Goal: Task Accomplishment & Management: Complete application form

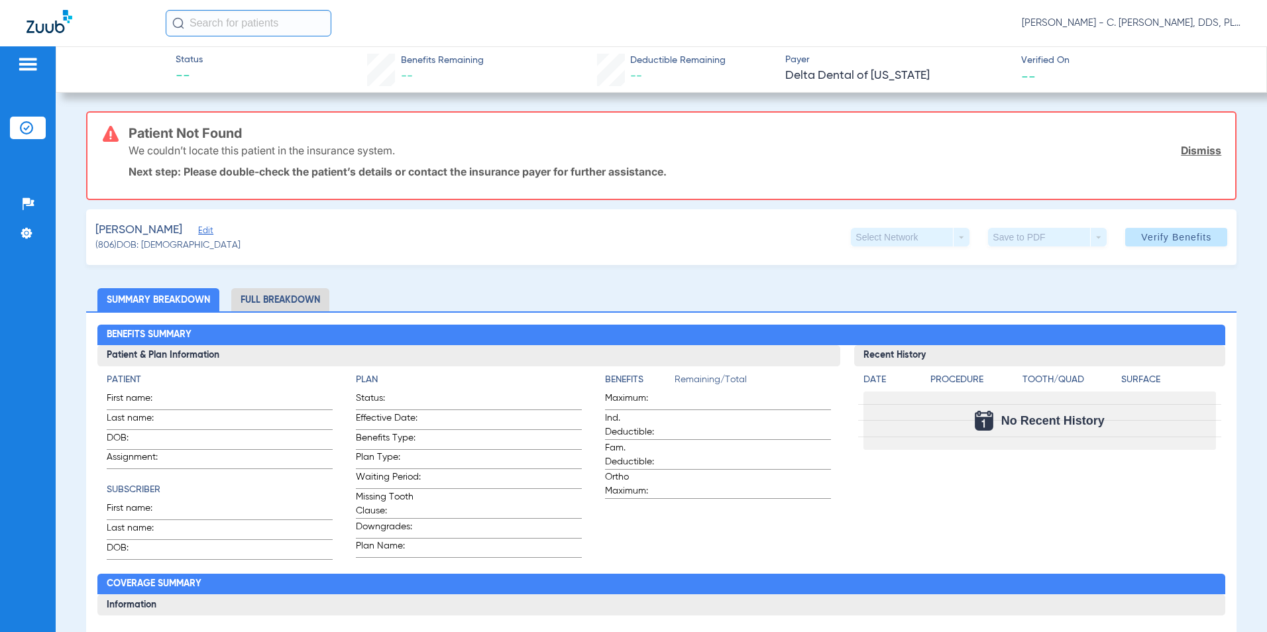
click at [198, 234] on span "Edit" at bounding box center [204, 232] width 12 height 13
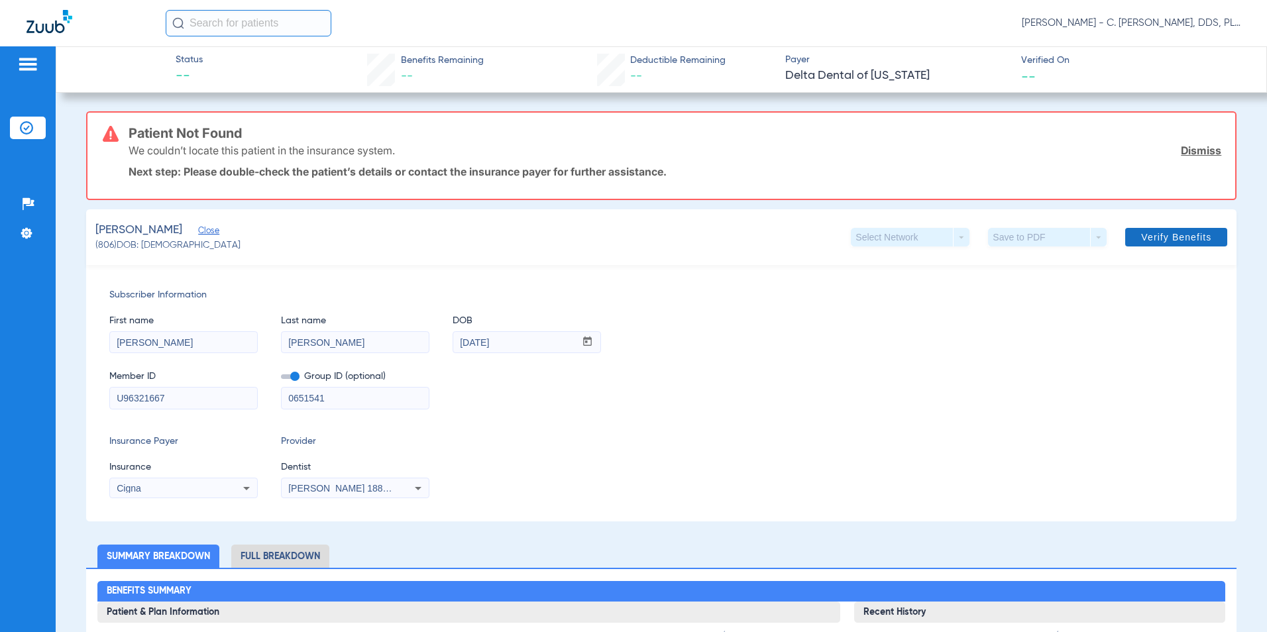
click at [1156, 233] on span "Verify Benefits" at bounding box center [1176, 237] width 70 height 11
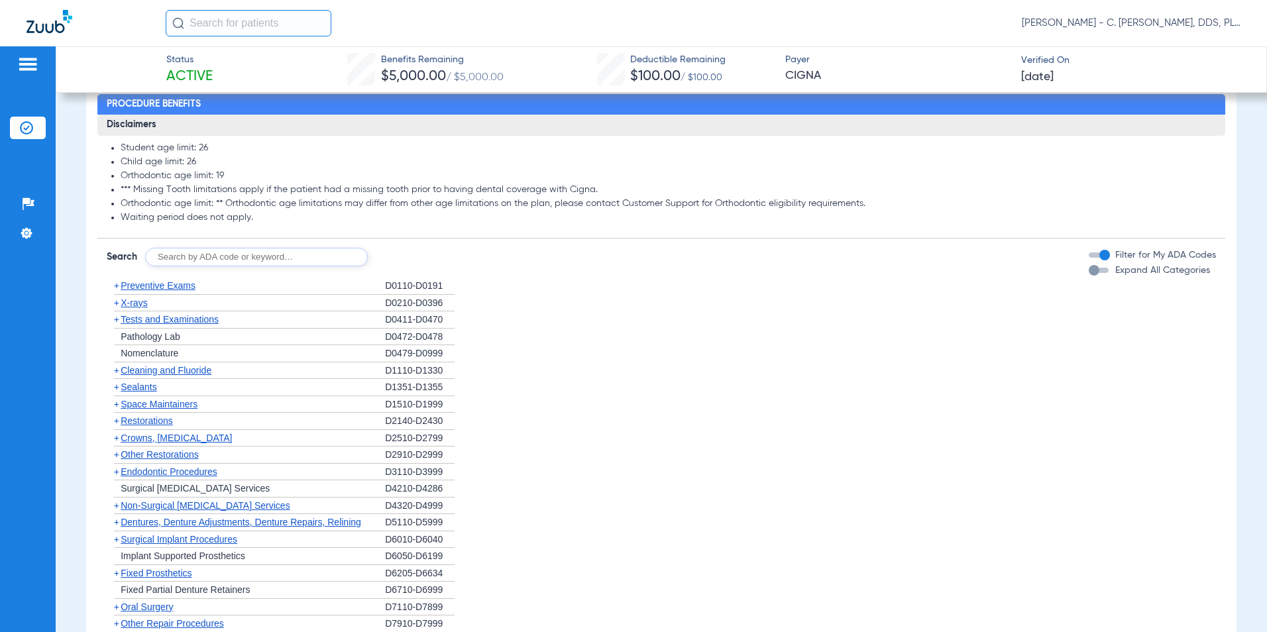
scroll to position [907, 0]
click at [191, 375] on span "Cleaning and Fluoride" at bounding box center [166, 369] width 91 height 11
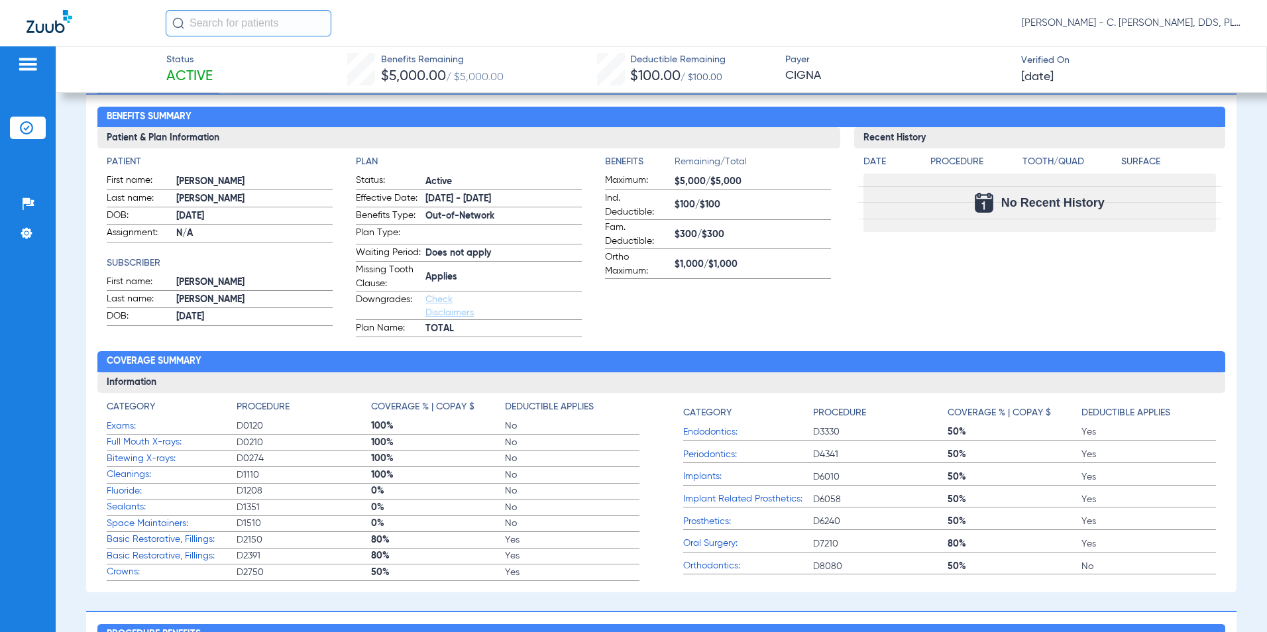
scroll to position [377, 0]
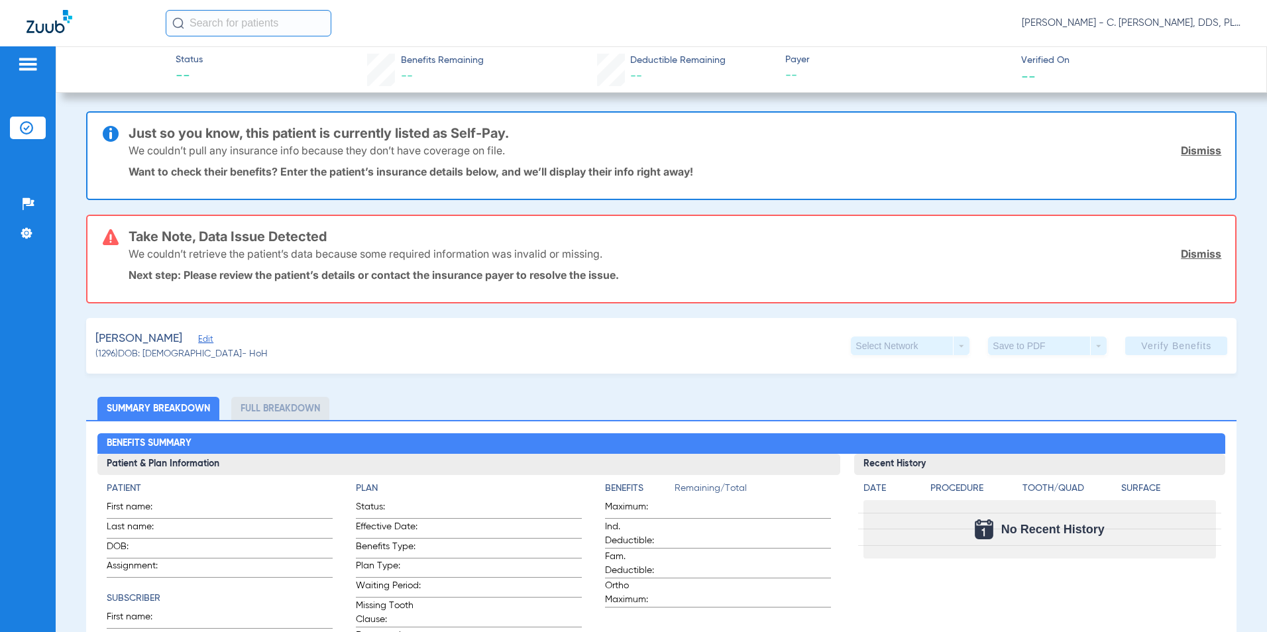
click at [1205, 152] on link "Dismiss" at bounding box center [1201, 150] width 40 height 13
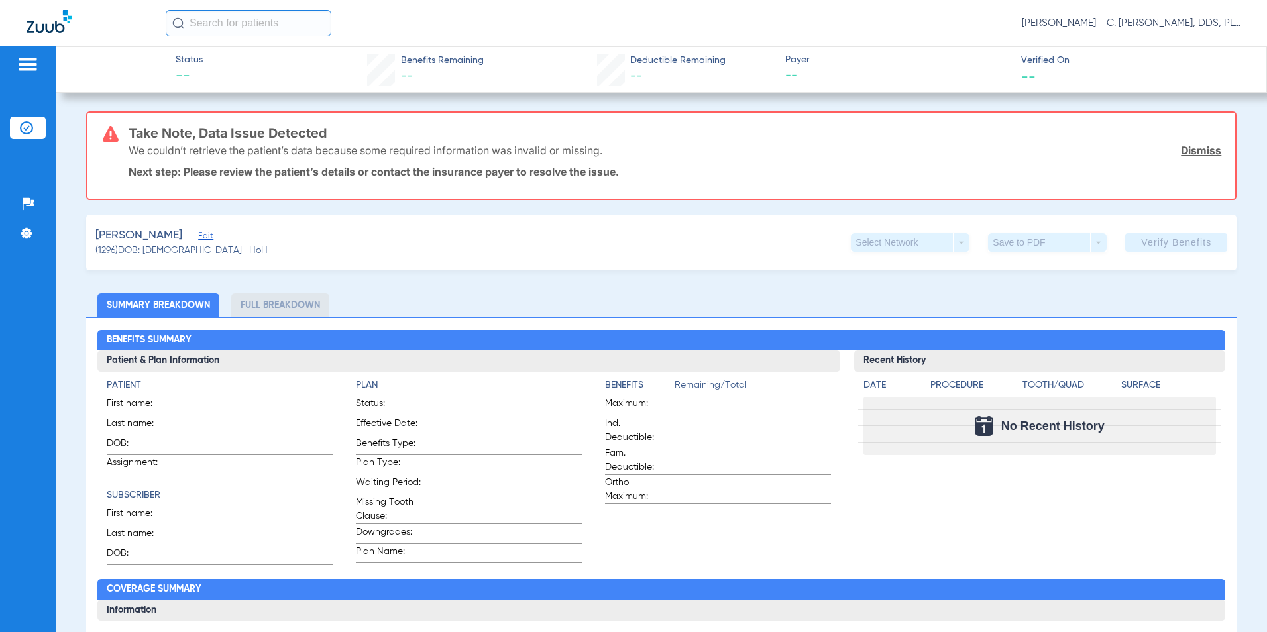
click at [1196, 153] on link "Dismiss" at bounding box center [1201, 150] width 40 height 13
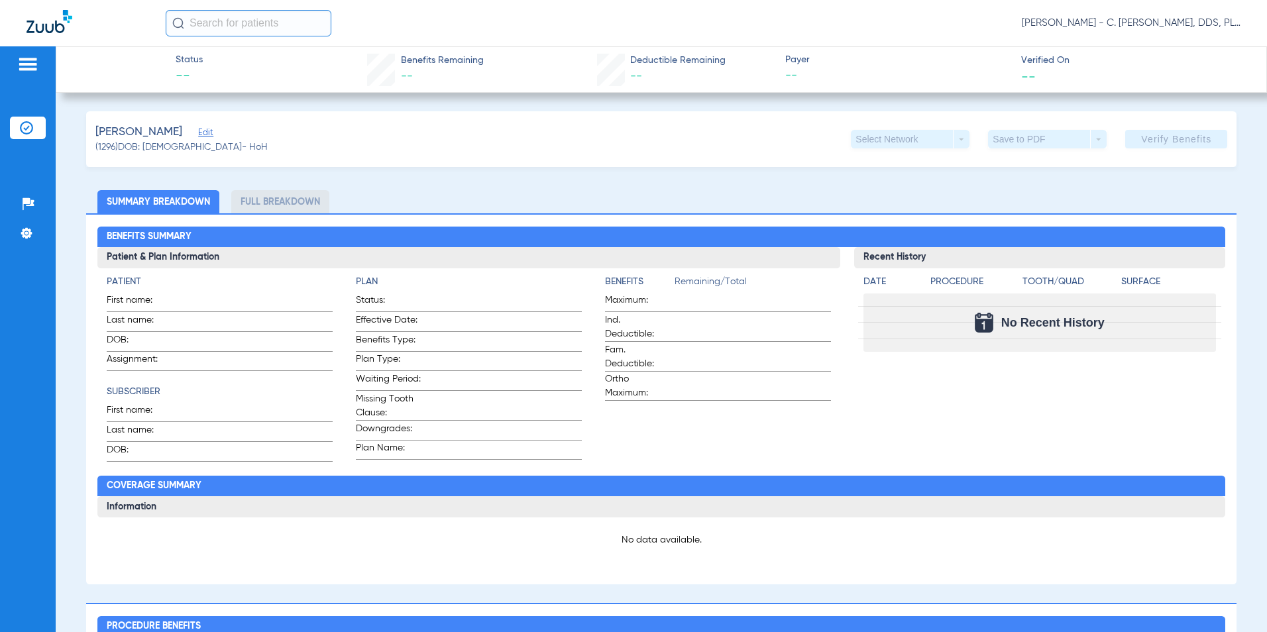
click at [197, 127] on div "[PERSON_NAME] Edit" at bounding box center [181, 132] width 172 height 17
click at [210, 138] on span "Edit" at bounding box center [204, 134] width 12 height 13
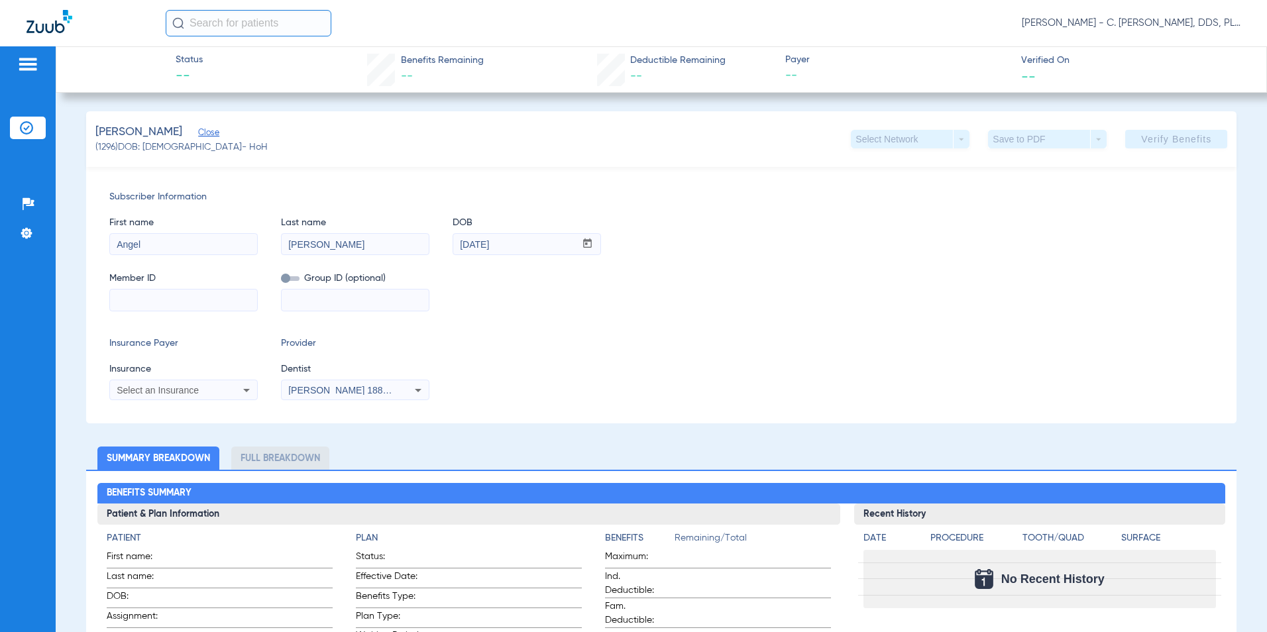
click at [212, 388] on div "Select an Insurance" at bounding box center [170, 390] width 107 height 9
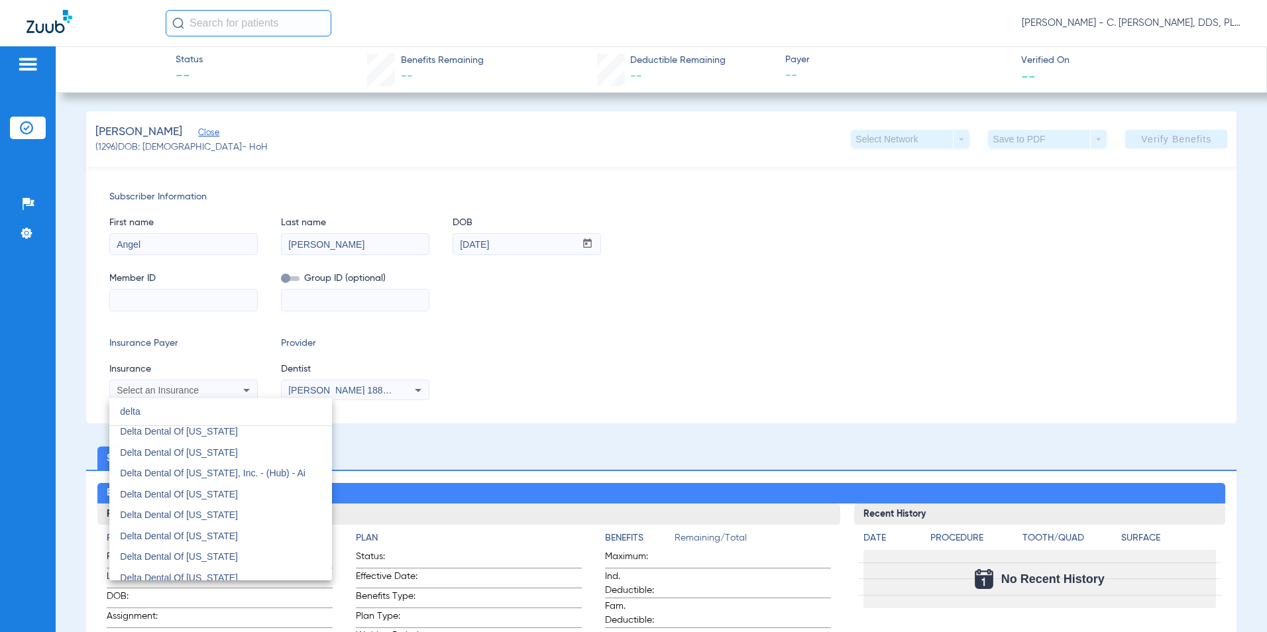
scroll to position [729, 0]
type input "delta"
click at [261, 512] on mat-option "Delta Dental Of [US_STATE]" at bounding box center [220, 521] width 223 height 21
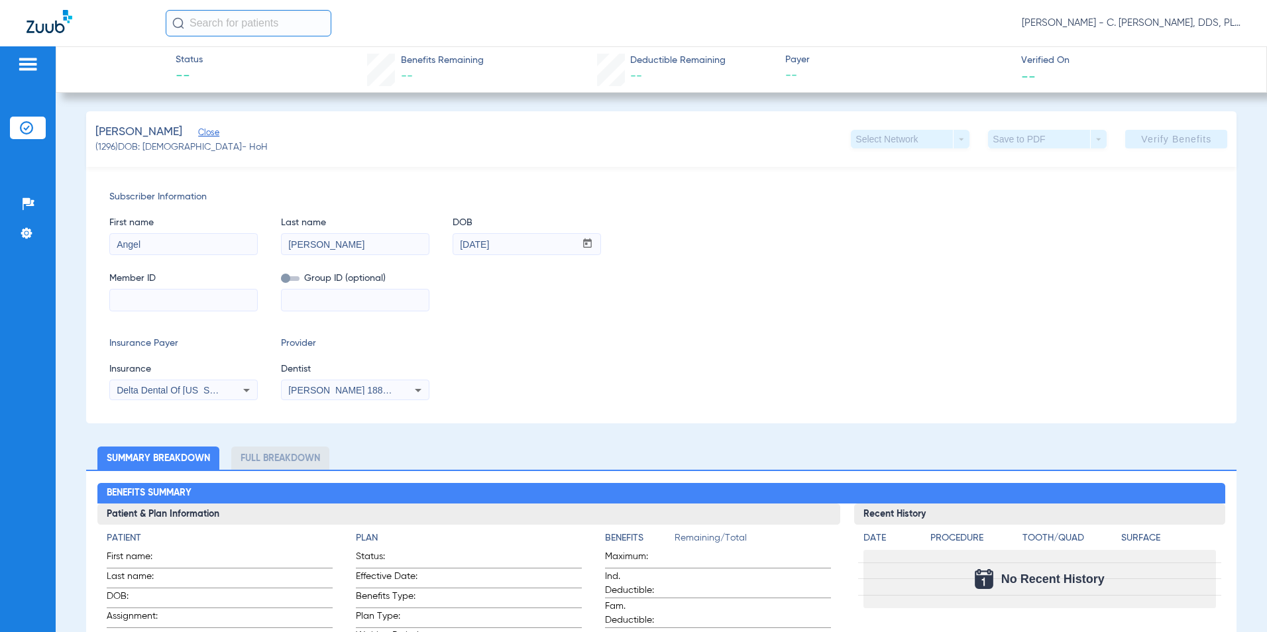
click at [178, 309] on input at bounding box center [183, 300] width 147 height 21
paste input "946413161"
type input "946413161"
click at [392, 303] on input at bounding box center [355, 300] width 147 height 21
paste input "26001000"
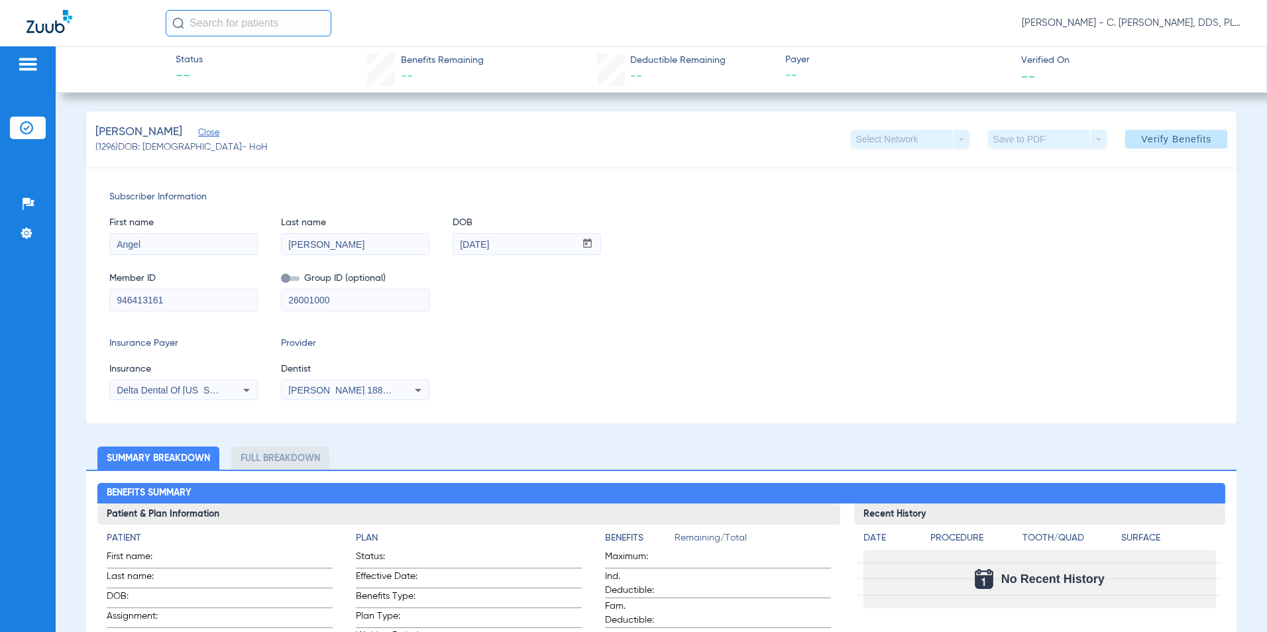
type input "26001000"
click at [771, 329] on div "Subscriber Information First name Angel Last name [PERSON_NAME] DOB mm / dd / y…" at bounding box center [661, 295] width 1151 height 256
click at [1181, 129] on span at bounding box center [1176, 139] width 102 height 32
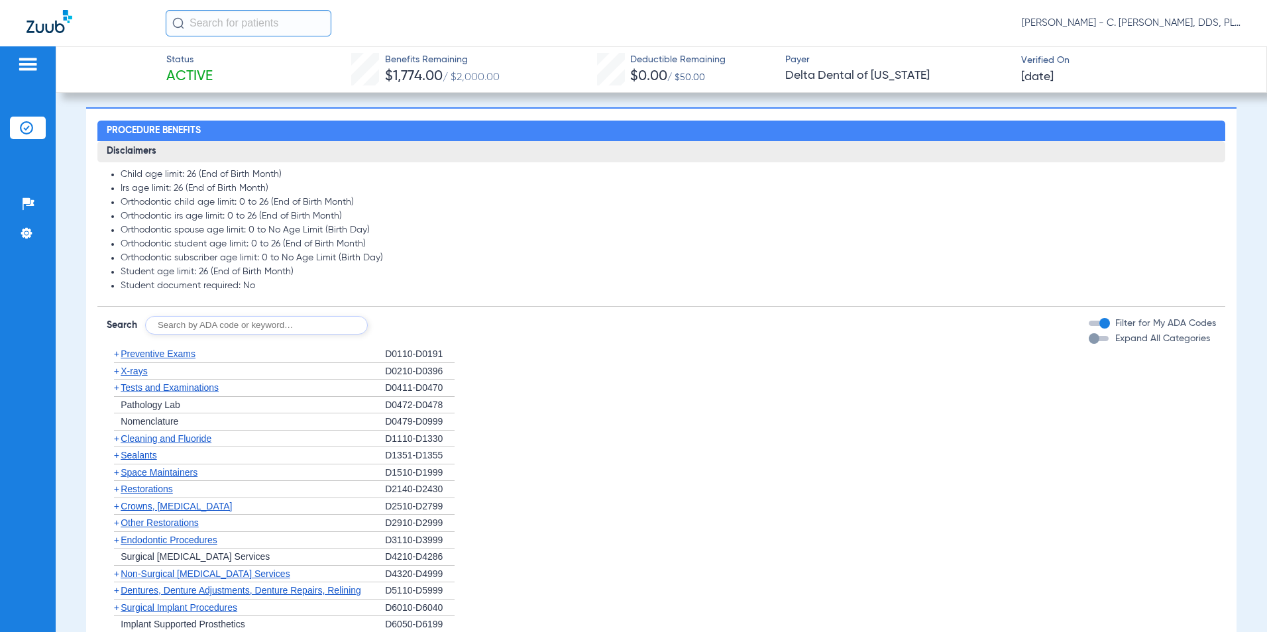
scroll to position [1163, 0]
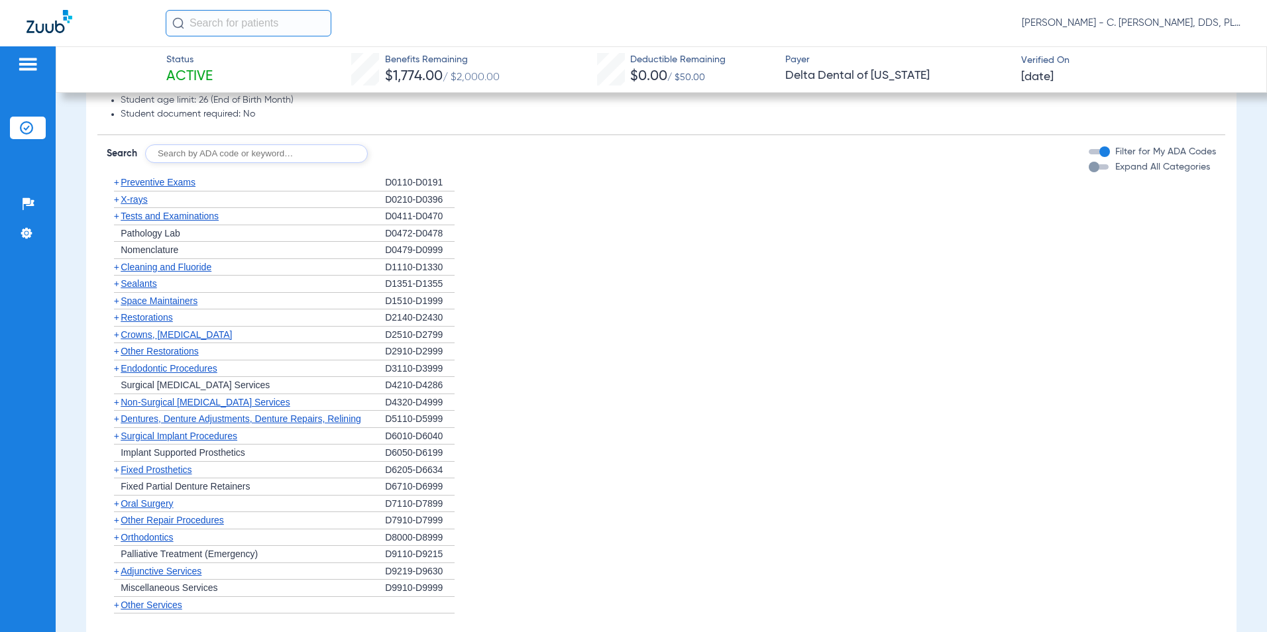
click at [158, 272] on span "Cleaning and Fluoride" at bounding box center [166, 267] width 91 height 11
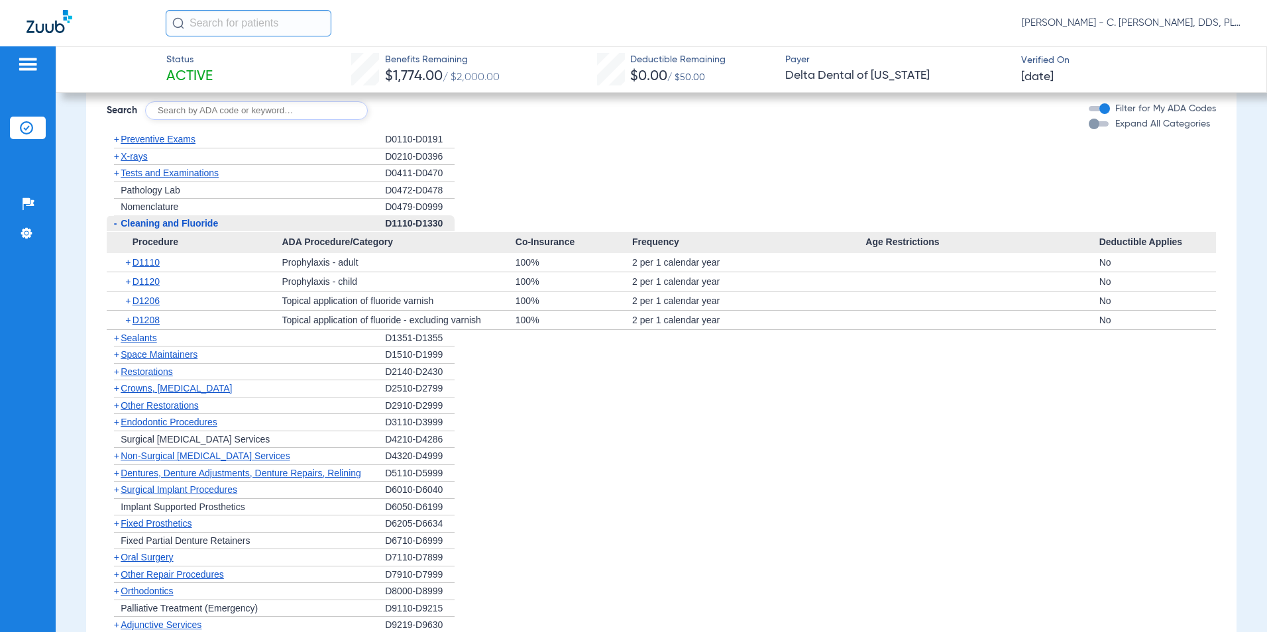
scroll to position [1230, 0]
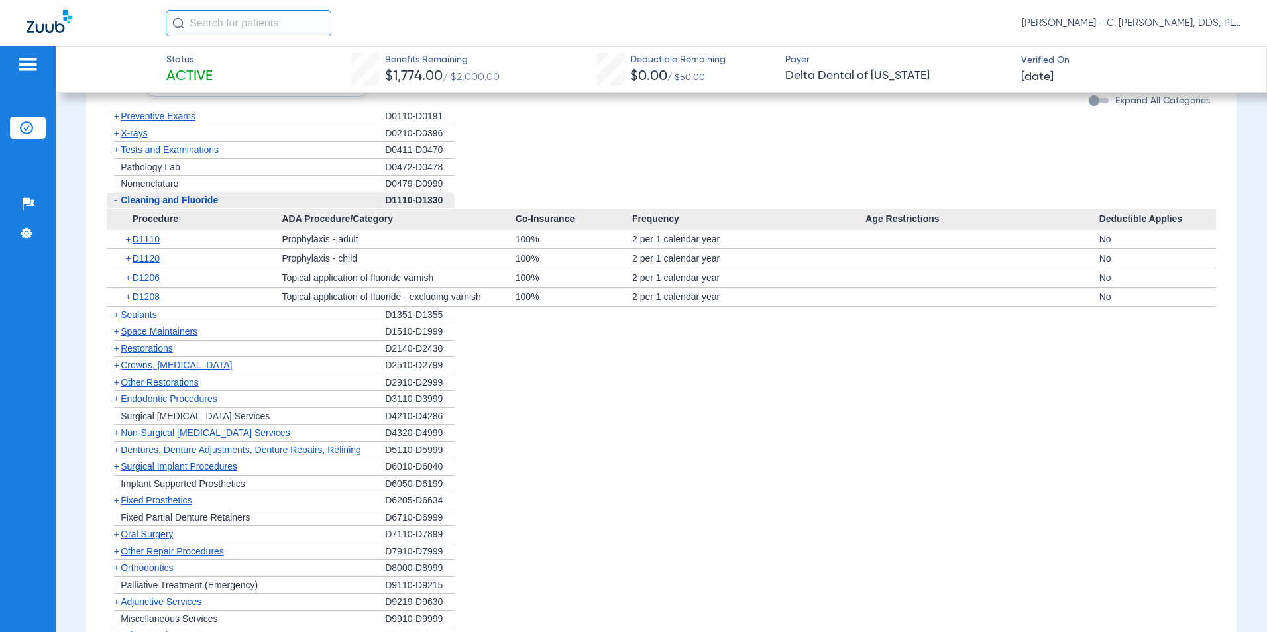
click at [160, 570] on span "Orthodontics" at bounding box center [147, 568] width 52 height 11
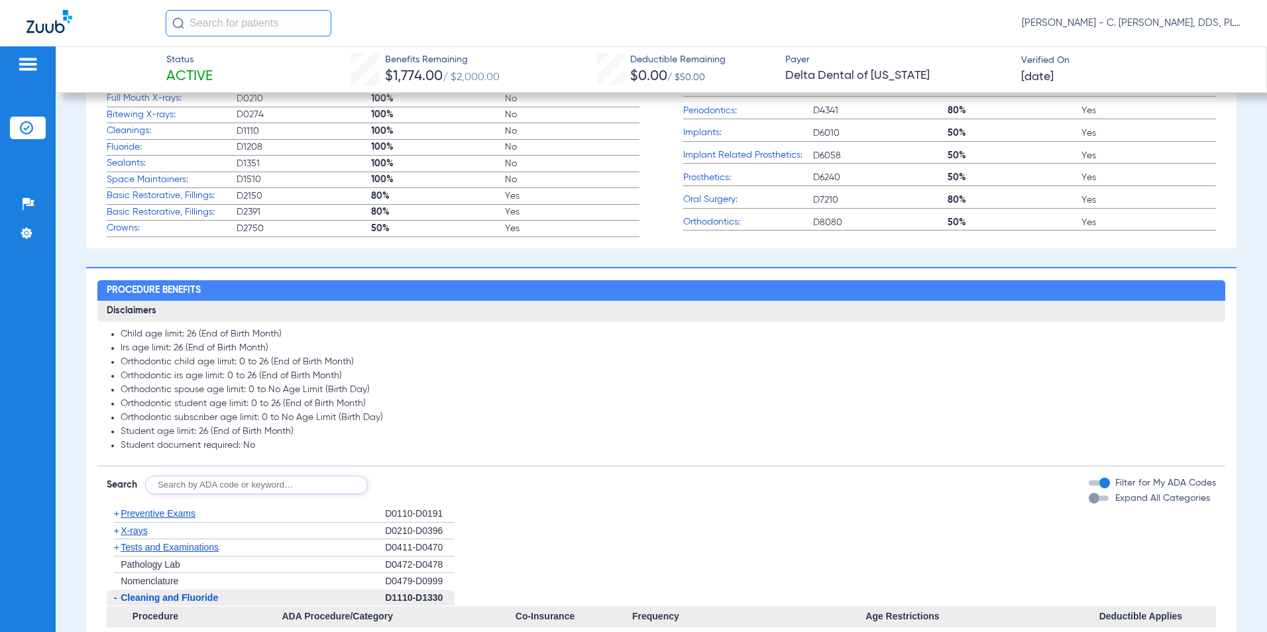
scroll to position [501, 0]
